Goal: Find contact information: Find contact information

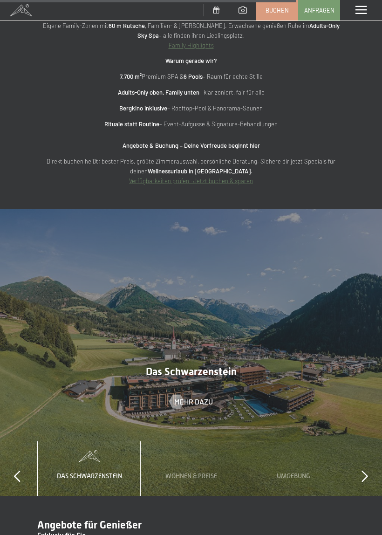
scroll to position [3088, 0]
click at [77, 472] on span "Das Schwarzenstein" at bounding box center [89, 475] width 65 height 7
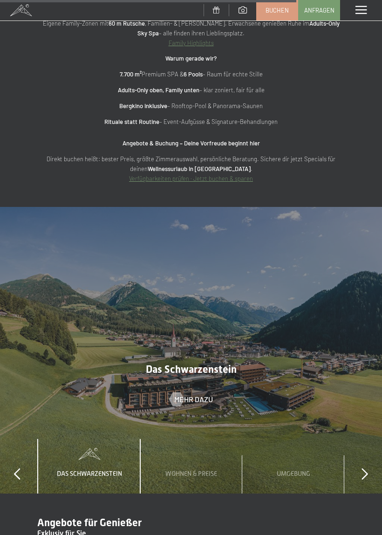
click at [200, 395] on span "Mehr dazu" at bounding box center [193, 400] width 39 height 10
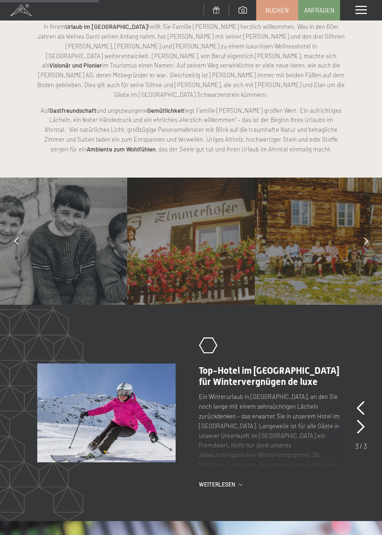
scroll to position [537, 0]
click at [372, 229] on div at bounding box center [366, 240] width 23 height 23
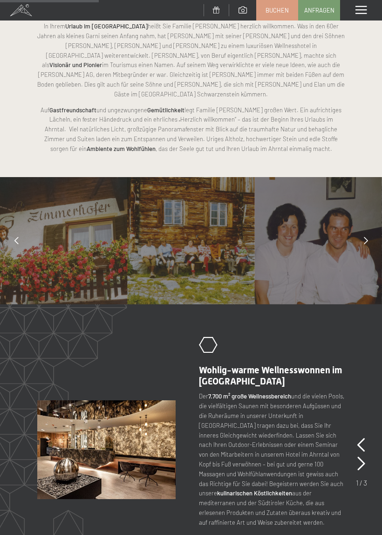
click at [366, 237] on icon at bounding box center [366, 240] width 4 height 7
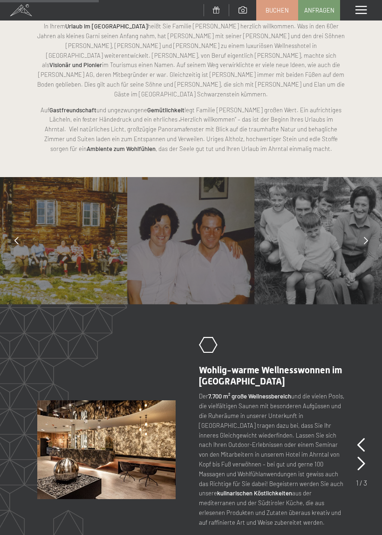
click at [368, 237] on icon at bounding box center [366, 240] width 4 height 7
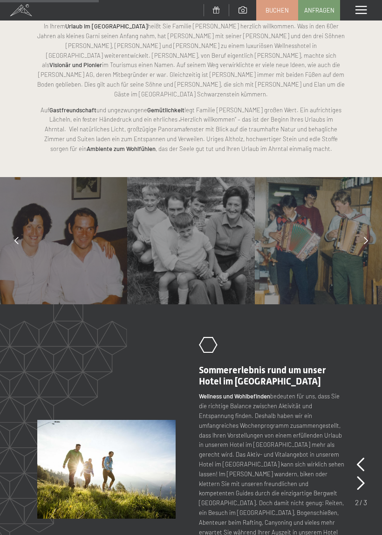
click at [371, 229] on div at bounding box center [366, 240] width 23 height 23
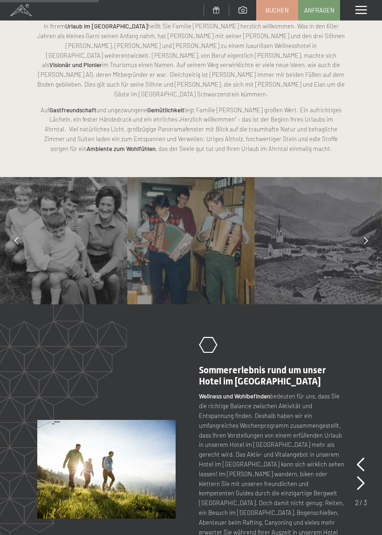
click at [369, 229] on div at bounding box center [366, 240] width 23 height 23
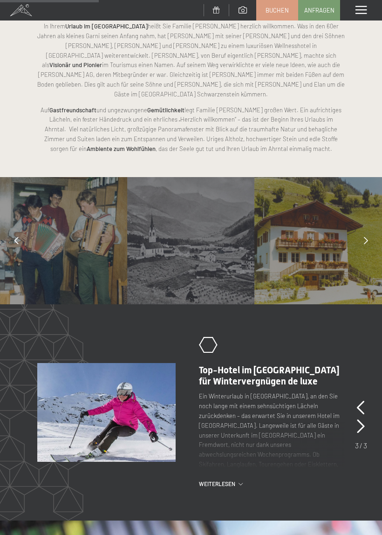
click at [363, 229] on div at bounding box center [366, 240] width 23 height 23
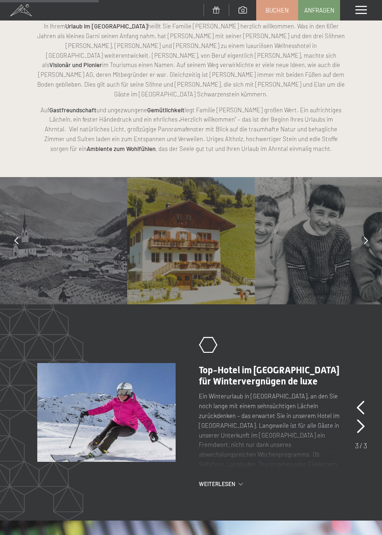
click at [365, 237] on icon at bounding box center [366, 240] width 4 height 7
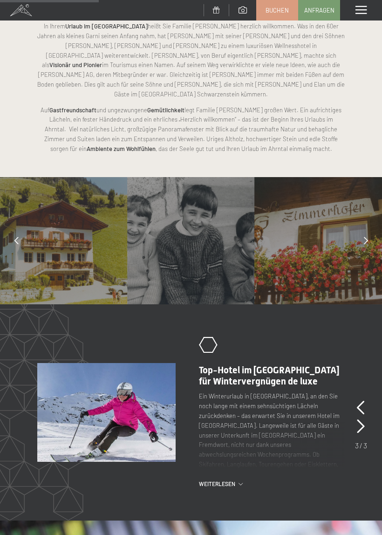
click at [369, 229] on div at bounding box center [366, 240] width 23 height 23
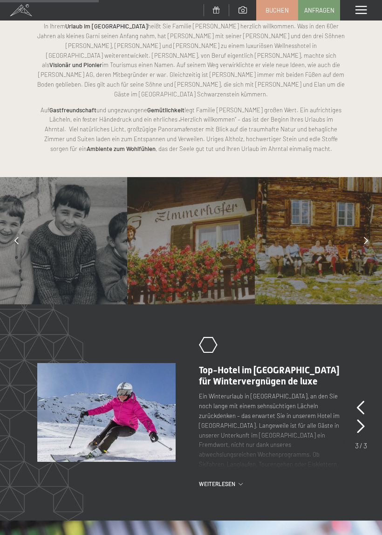
click at [368, 229] on div at bounding box center [366, 240] width 23 height 23
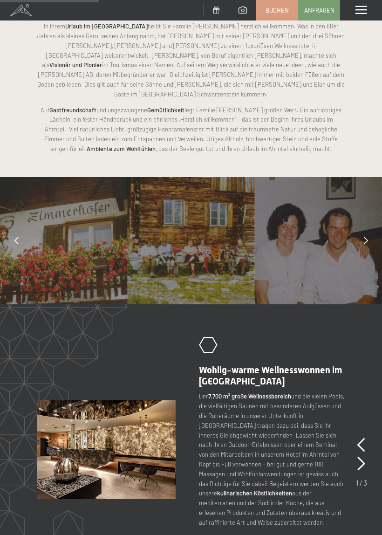
click at [369, 229] on div at bounding box center [366, 240] width 23 height 23
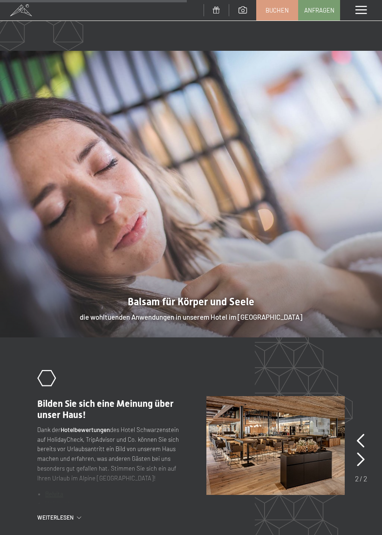
scroll to position [1121, 0]
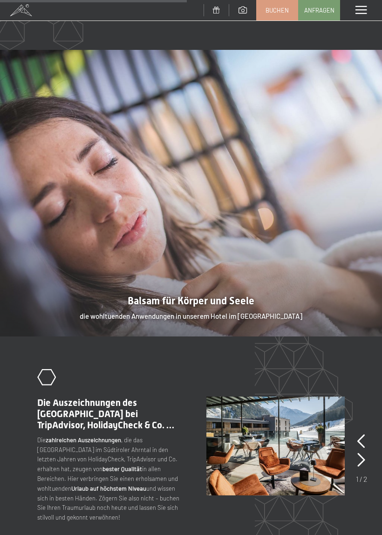
click at [363, 453] on icon at bounding box center [362, 460] width 8 height 14
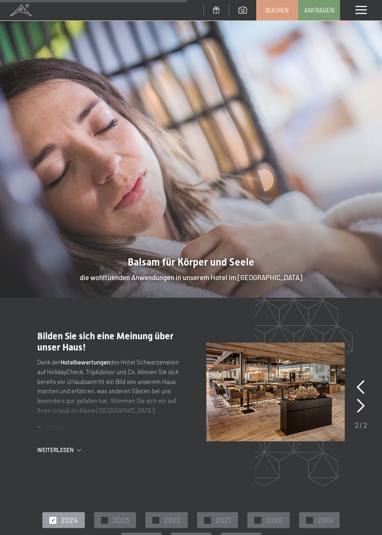
click at [85, 358] on div "Dank der Hotelbewertungen des Hotel Schwarzenstein auf HolidayCheck, TripAdviso…" at bounding box center [110, 397] width 146 height 79
click at [87, 446] on div "Weiterlesen" at bounding box center [110, 450] width 146 height 8
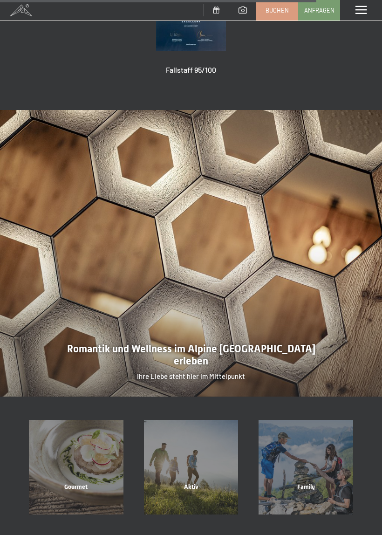
scroll to position [1938, 0]
click at [73, 287] on div at bounding box center [191, 254] width 382 height 287
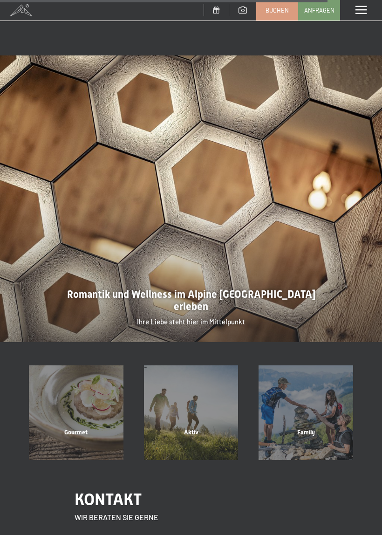
scroll to position [2030, 0]
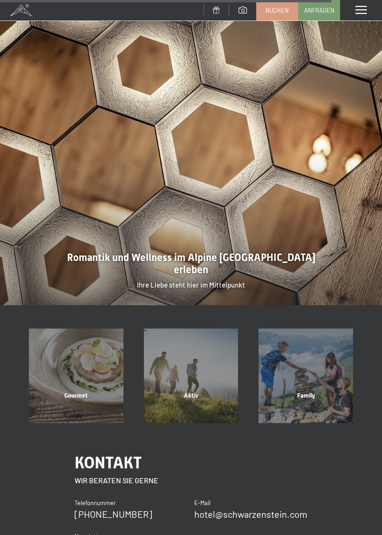
click at [65, 392] on span "Gourmet" at bounding box center [75, 395] width 23 height 7
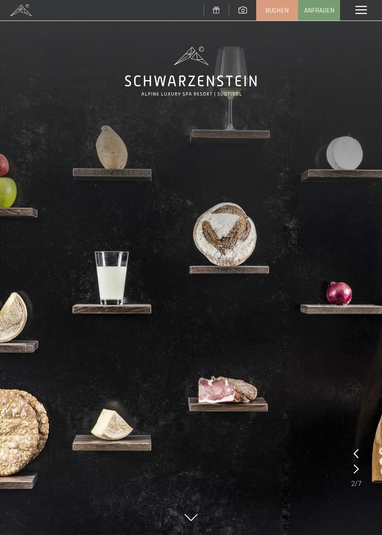
click at [57, 353] on img at bounding box center [191, 267] width 382 height 535
click at [59, 353] on img at bounding box center [191, 267] width 382 height 535
click at [351, 471] on img at bounding box center [191, 267] width 382 height 535
click at [354, 471] on div at bounding box center [356, 469] width 5 height 13
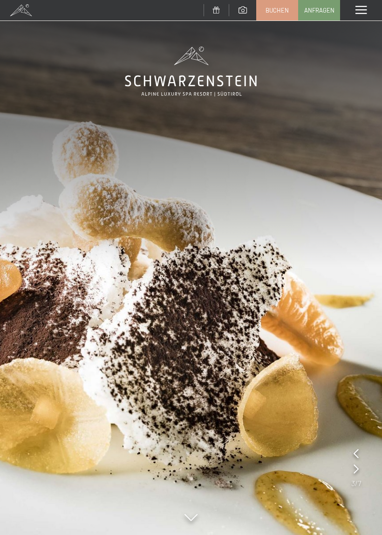
click at [348, 470] on img at bounding box center [191, 267] width 382 height 535
click at [349, 468] on img at bounding box center [191, 267] width 382 height 535
click at [357, 463] on div at bounding box center [356, 469] width 5 height 13
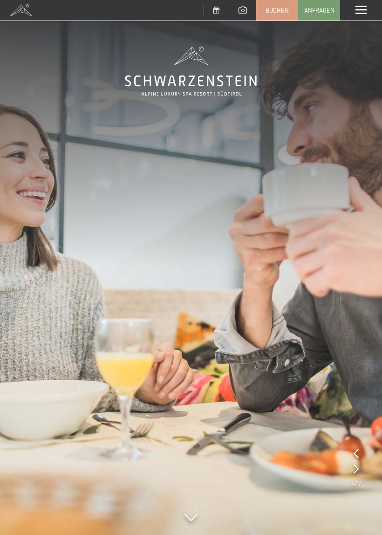
click at [351, 465] on img at bounding box center [191, 267] width 382 height 535
click at [349, 465] on img at bounding box center [191, 267] width 382 height 535
click at [354, 471] on icon at bounding box center [356, 469] width 5 height 9
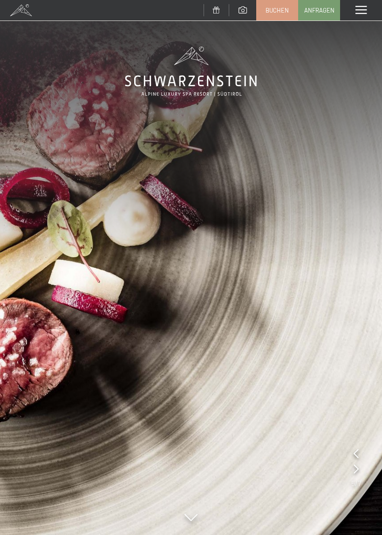
click at [355, 471] on icon at bounding box center [356, 469] width 5 height 9
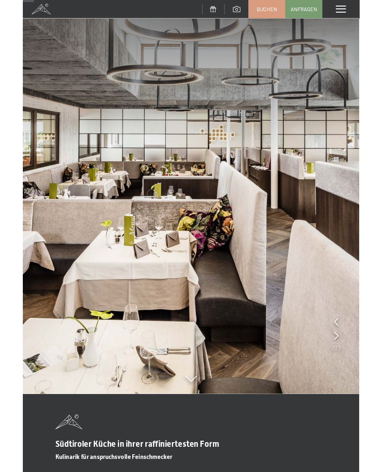
scroll to position [69, 0]
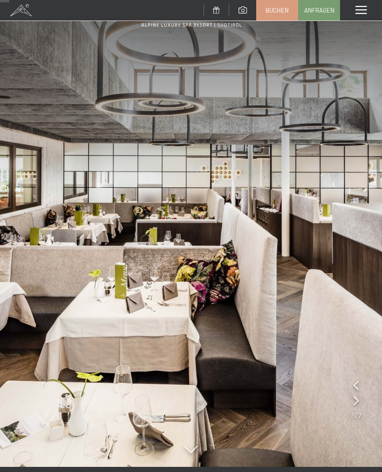
click at [358, 403] on icon at bounding box center [356, 400] width 5 height 9
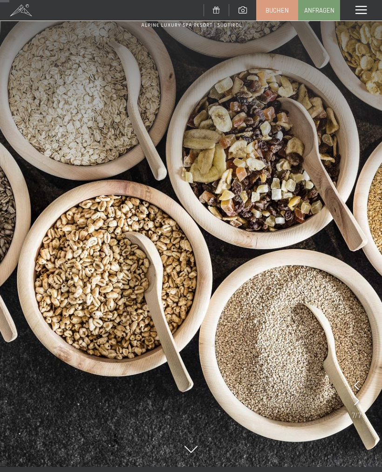
click at [364, 425] on img at bounding box center [191, 198] width 382 height 535
click at [360, 430] on img at bounding box center [191, 198] width 382 height 535
click at [360, 426] on img at bounding box center [191, 198] width 382 height 535
click at [362, 429] on img at bounding box center [191, 198] width 382 height 535
click at [367, 430] on img at bounding box center [191, 198] width 382 height 535
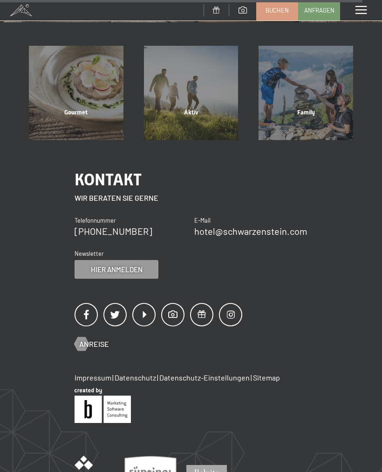
scroll to position [2218, 0]
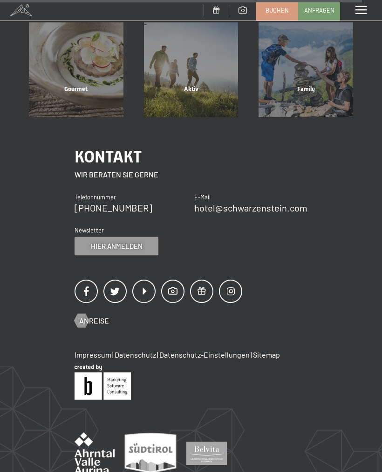
click at [311, 117] on div "Kontakt Alpine Luxury [GEOGRAPHIC_DATA] SCHWARZENSTEIN | Familie [PERSON_NAME] …" at bounding box center [191, 323] width 382 height 413
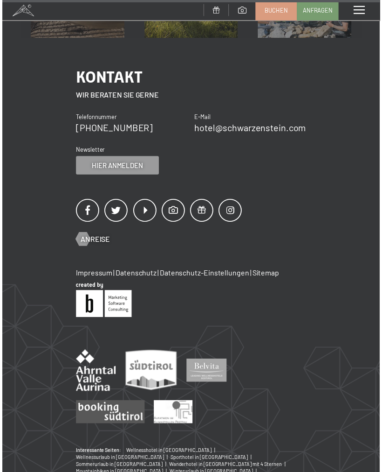
scroll to position [2302, 0]
